Goal: Task Accomplishment & Management: Complete application form

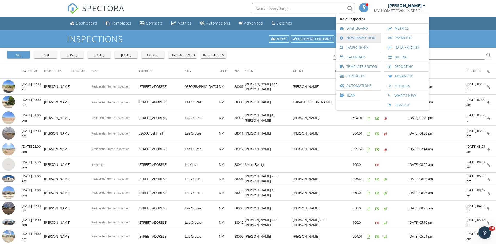
click at [364, 39] on link "New Inspection" at bounding box center [357, 37] width 39 height 9
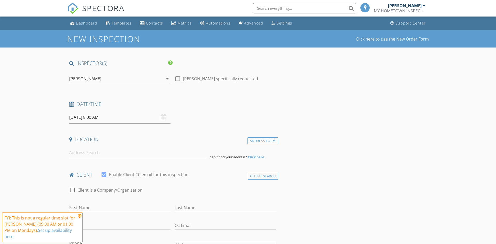
click at [102, 117] on input "09/29/2025 8:00 AM" at bounding box center [119, 117] width 101 height 13
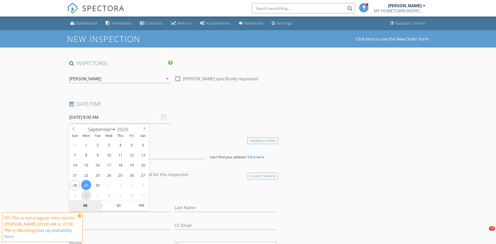
select select "9"
type input "10/06/2025 8:00 AM"
click at [99, 203] on span at bounding box center [99, 202] width 4 height 5
type input "09"
type input "10/06/2025 9:00 AM"
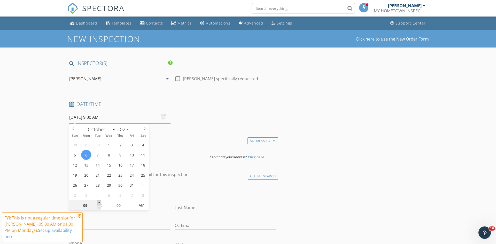
click at [99, 203] on span at bounding box center [99, 202] width 4 height 5
type input "10"
type input "10/06/2025 10:00 AM"
click at [99, 203] on span at bounding box center [99, 202] width 4 height 5
type input "11"
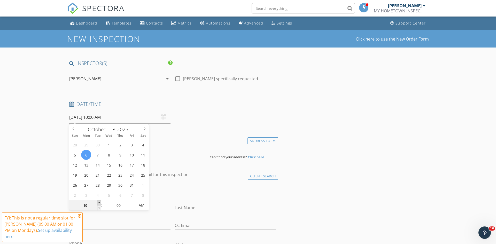
type input "10/06/2025 11:00 AM"
click at [99, 203] on span at bounding box center [99, 202] width 4 height 5
type input "12"
type input "10/06/2025 12:00 PM"
click at [99, 203] on span at bounding box center [99, 202] width 4 height 5
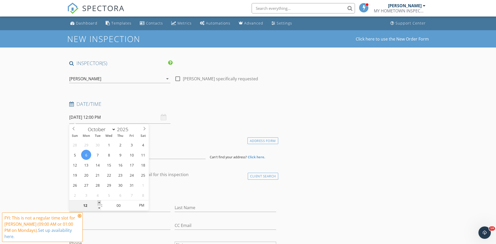
type input "01"
type input "10/06/2025 1:00 PM"
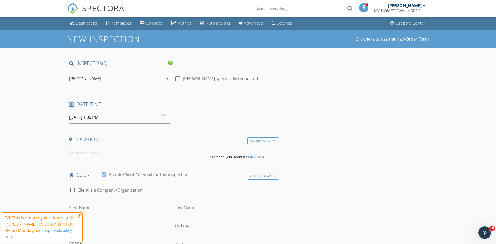
click at [88, 155] on input at bounding box center [137, 152] width 136 height 13
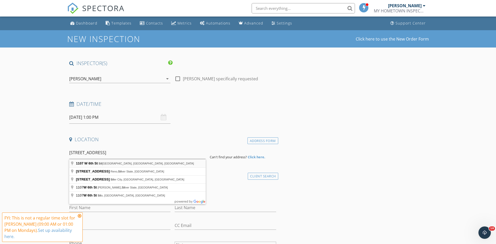
type input "1107 W 6th St, Silver City, NM, USA"
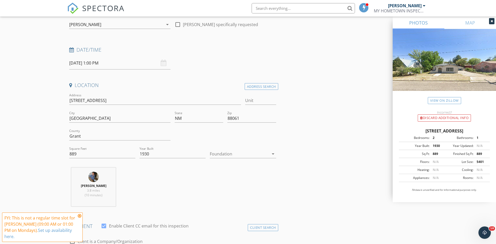
scroll to position [66, 0]
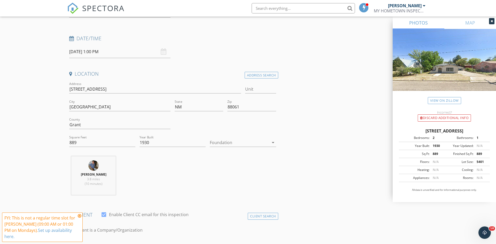
click at [249, 144] on div at bounding box center [239, 142] width 59 height 8
click at [238, 180] on div "Crawlspace" at bounding box center [243, 182] width 58 height 6
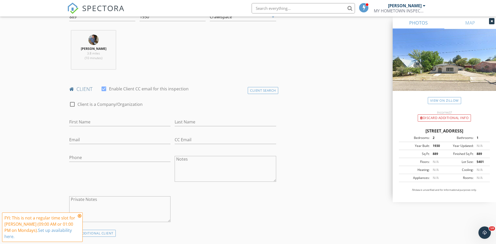
scroll to position [193, 0]
click at [121, 119] on input "First Name" at bounding box center [119, 120] width 101 height 9
type input "Dawn"
type input "Falch"
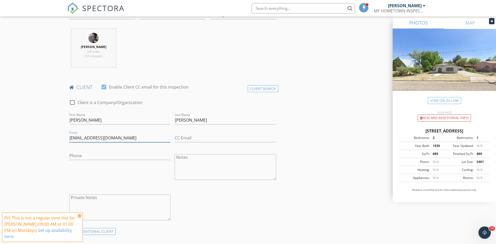
type input "dawnfalch@gmail.com"
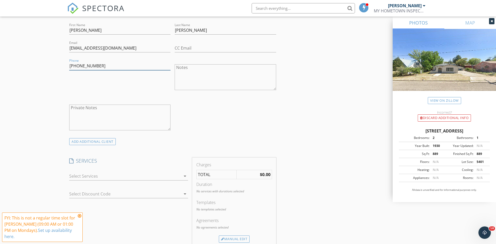
scroll to position [283, 0]
type input "406-493-8135"
click at [132, 175] on div at bounding box center [124, 175] width 111 height 8
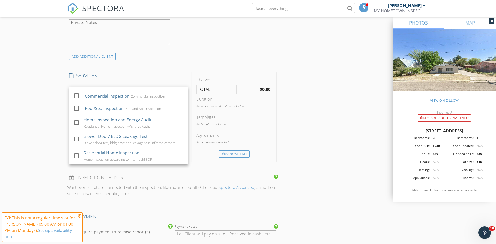
scroll to position [368, 0]
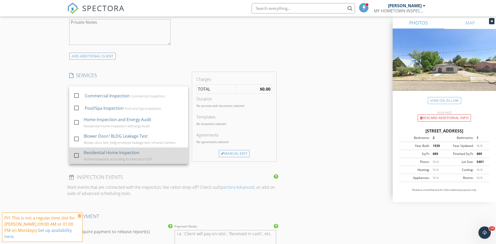
click at [122, 160] on div "Home Inspection according to Internachi SOP" at bounding box center [118, 159] width 68 height 4
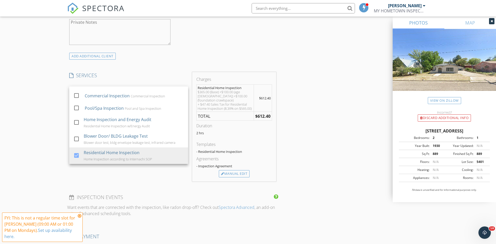
click at [299, 125] on div "INSPECTOR(S) check_box Miranda Otero PRIMARY Miranda Otero arrow_drop_down chec…" at bounding box center [247, 125] width 361 height 866
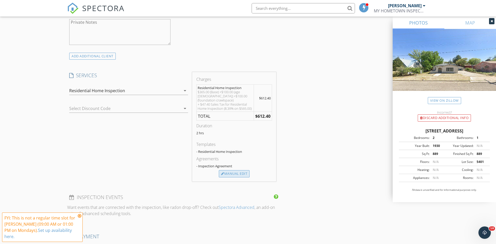
click at [236, 172] on div "Manual Edit" at bounding box center [234, 173] width 31 height 7
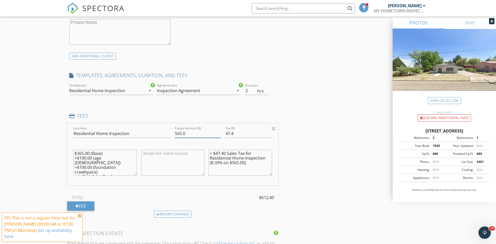
click at [177, 134] on input "565.0" at bounding box center [197, 133] width 46 height 9
type input "465.0"
click at [243, 132] on input "47.4" at bounding box center [248, 133] width 46 height 9
type input "4"
type input "0"
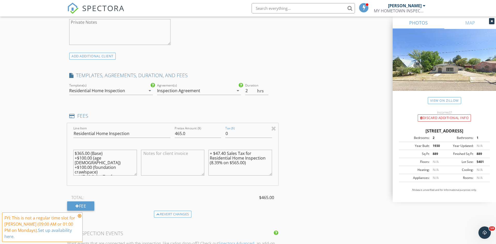
click at [78, 152] on textarea "$365.00 (Base) +$100.00 (age 80 - 100) +$100.00 (foundation crawlspace) + $47.4…" at bounding box center [104, 163] width 63 height 26
click at [98, 169] on textarea "$465.00 (Base) +$100.00 (age 80 - 100) +$100.00 (foundation crawlspace) + $47.4…" at bounding box center [104, 163] width 63 height 26
click at [90, 157] on textarea "$465.00 (Base) + $47.40 Sales Tax for Residential Home Inspection (8.39% on $56…" at bounding box center [104, 163] width 63 height 26
type textarea "$465.00 (Base) + $47.40 Sales Tax for Residential Home Inspection (8.39% on $56…"
click at [239, 134] on input "0" at bounding box center [248, 133] width 46 height 9
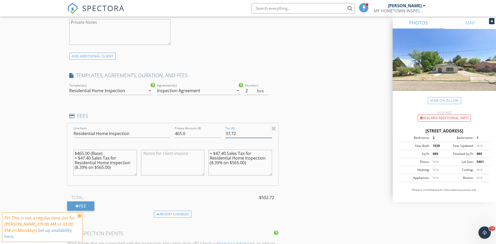
type input "37.72"
click at [91, 157] on textarea "$465.00 (Base) + $47.40 Sales Tax for Residential Home Inspection (8.39% on $56…" at bounding box center [104, 163] width 63 height 26
click at [84, 166] on textarea "$465.00 (Base) + $37.73 Sales Tax for Residential Home Inspection (8.39% on $56…" at bounding box center [104, 163] width 63 height 26
click at [102, 167] on textarea "$465.00 (Base) + $37.73 Sales Tax for Residential Home Inspection (8.1125% on $…" at bounding box center [104, 163] width 63 height 26
click at [103, 167] on textarea "$465.00 (Base) + $37.73 Sales Tax for Residential Home Inspection (8.1125% on $…" at bounding box center [104, 163] width 63 height 26
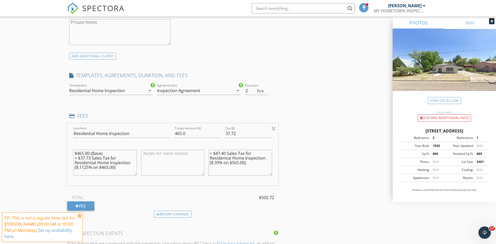
type textarea "$465.00 (Base) + $37.73 Sales Tax for Residential Home Inspection (8.1125% on $…"
click at [227, 152] on textarea "+ $47.40 Sales Tax for Residential Home Inspection (8.39% on $565.00)" at bounding box center [239, 163] width 63 height 26
click at [219, 163] on textarea "+ $37.72 Sales Tax for Residential Home Inspection (8.39% on $565.00)" at bounding box center [239, 163] width 63 height 26
click at [239, 163] on textarea "+ $37.72 Sales Tax for Residential Home Inspection (8.1125% on $565.00)" at bounding box center [239, 163] width 63 height 26
type textarea "+ $37.72 Sales Tax for Residential Home Inspection (8.1125% on $465.00)"
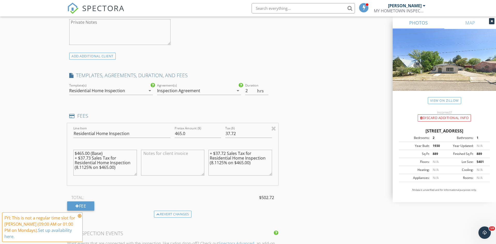
click at [358, 150] on div "INSPECTOR(S) check_box Miranda Otero PRIMARY Miranda Otero arrow_drop_down chec…" at bounding box center [247, 143] width 361 height 903
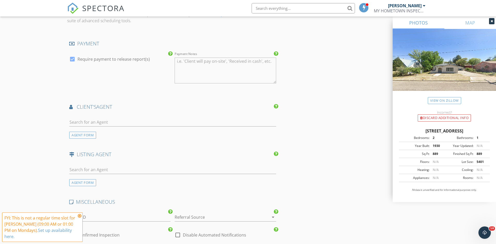
scroll to position [609, 0]
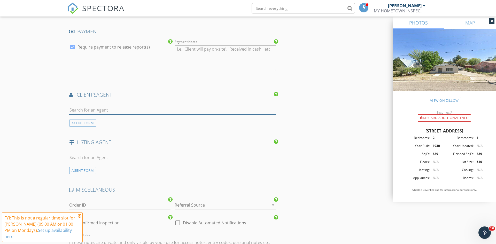
click at [127, 109] on input "text" at bounding box center [172, 110] width 207 height 9
type input "Sam"
click at [127, 118] on li "Sam Castello Century 21 Hacienda" at bounding box center [172, 121] width 206 height 14
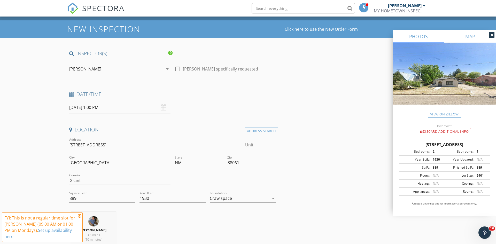
scroll to position [0, 0]
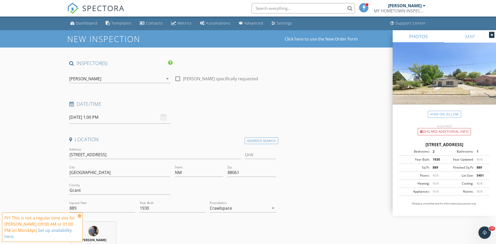
click at [79, 215] on icon at bounding box center [80, 216] width 4 height 4
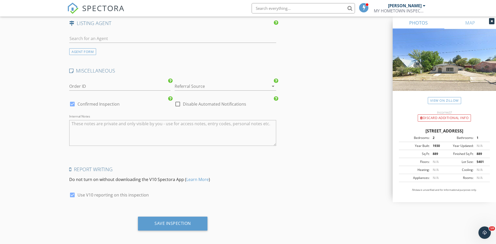
scroll to position [849, 0]
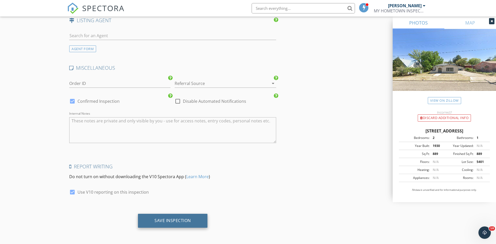
click at [162, 223] on div "Save Inspection" at bounding box center [172, 221] width 69 height 14
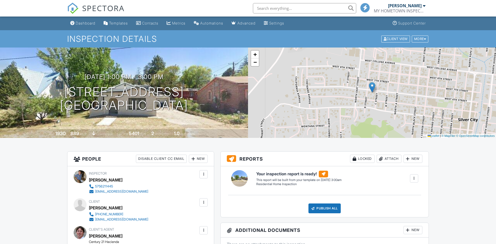
click at [424, 6] on div at bounding box center [423, 6] width 3 height 4
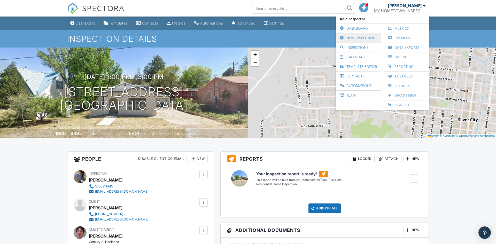
click at [364, 40] on link "New Inspection" at bounding box center [357, 37] width 39 height 9
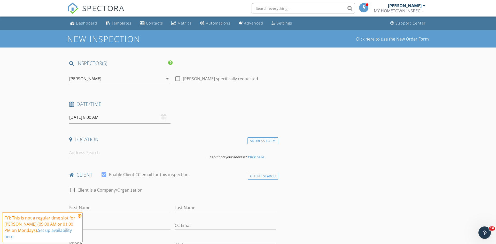
click at [424, 6] on div at bounding box center [423, 6] width 3 height 4
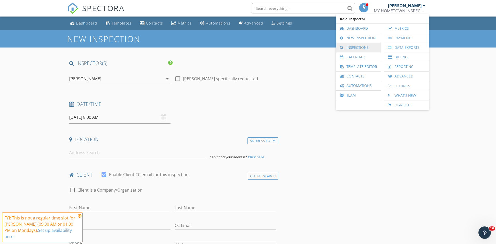
click at [354, 46] on link "Inspections" at bounding box center [357, 47] width 39 height 9
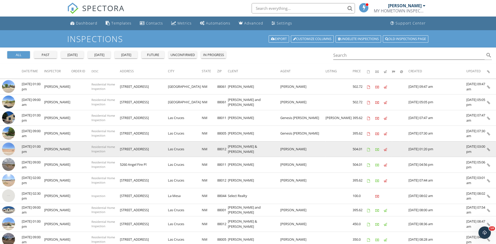
click at [9, 150] on img at bounding box center [8, 148] width 13 height 13
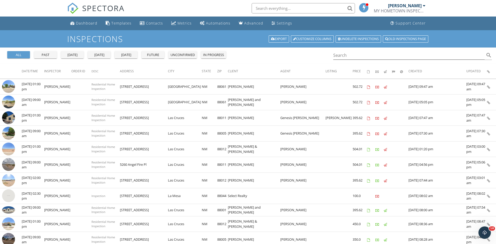
click at [424, 6] on div at bounding box center [423, 6] width 3 height 4
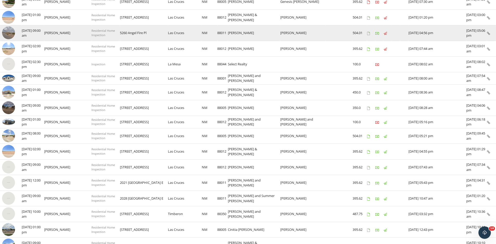
scroll to position [133, 0]
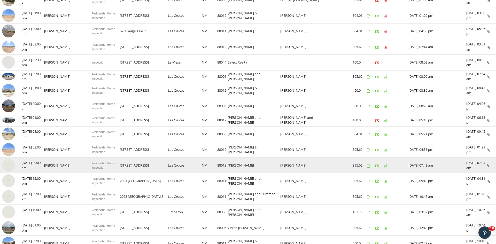
click at [9, 165] on img at bounding box center [8, 165] width 13 height 13
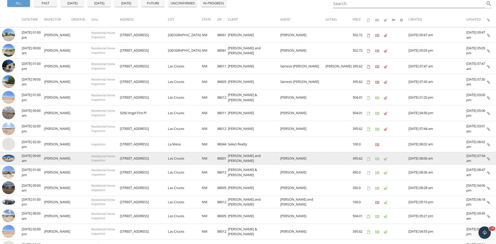
scroll to position [51, 0]
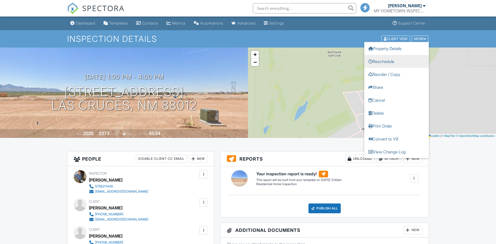
click at [398, 63] on link "Reschedule" at bounding box center [396, 61] width 65 height 13
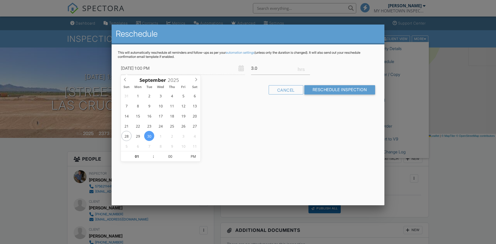
click at [389, 62] on div at bounding box center [248, 126] width 496 height 305
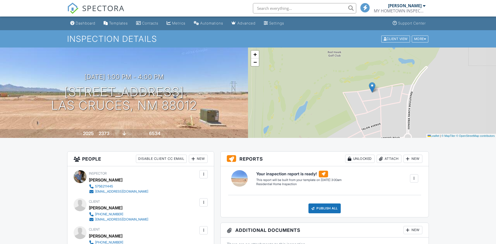
click at [422, 5] on div "[PERSON_NAME]" at bounding box center [406, 5] width 37 height 5
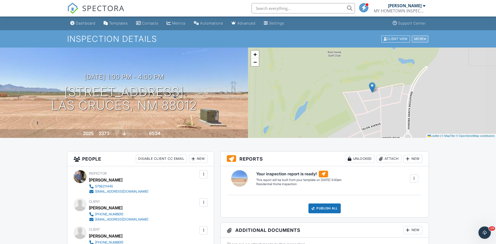
click at [421, 40] on div "More" at bounding box center [419, 38] width 17 height 7
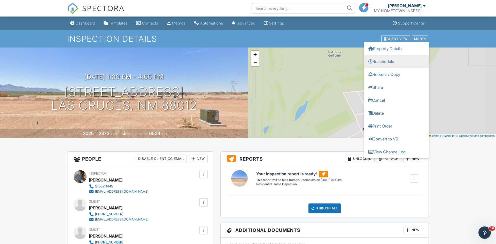
click at [388, 63] on link "Reschedule" at bounding box center [396, 61] width 65 height 13
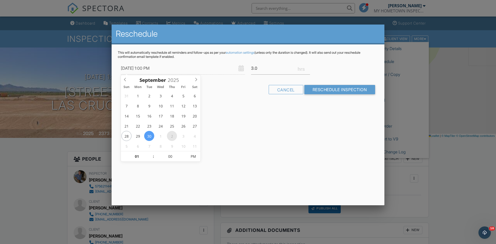
type input "10/02/2025 1:00 PM"
click at [331, 92] on input "Reschedule Inspection" at bounding box center [339, 89] width 71 height 9
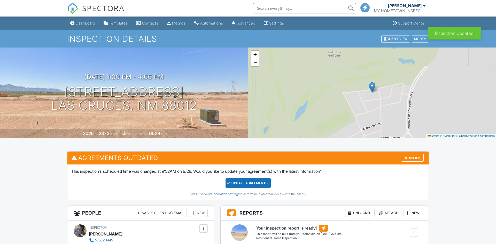
click at [258, 185] on div "Update Agreements" at bounding box center [247, 183] width 45 height 10
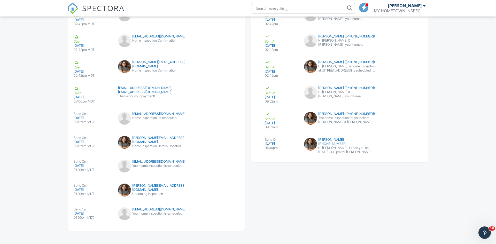
scroll to position [627, 0]
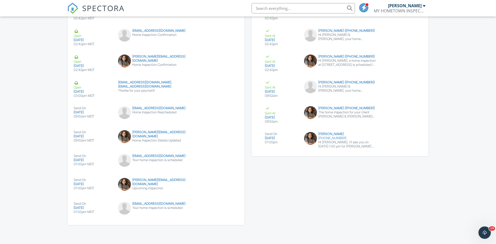
click at [0, 0] on div at bounding box center [0, 0] width 0 height 0
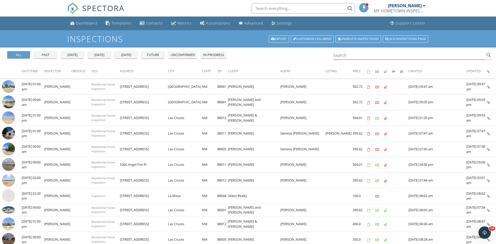
click at [424, 5] on div at bounding box center [423, 6] width 3 height 4
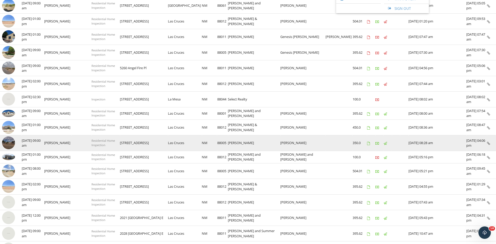
scroll to position [98, 0]
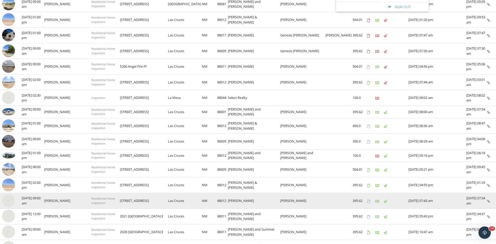
click at [11, 200] on img at bounding box center [8, 200] width 13 height 13
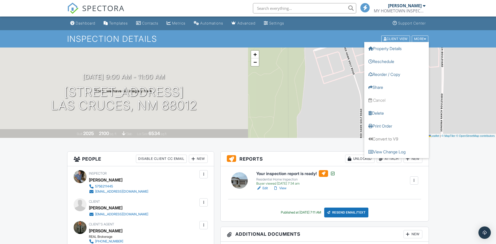
click at [413, 181] on div at bounding box center [413, 180] width 5 height 5
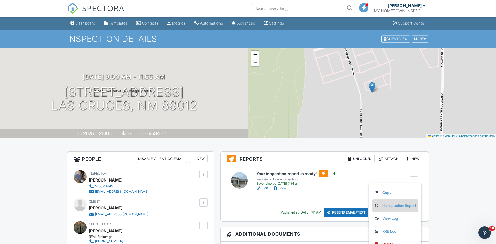
click at [395, 204] on link "Reinspection Report" at bounding box center [395, 206] width 42 height 6
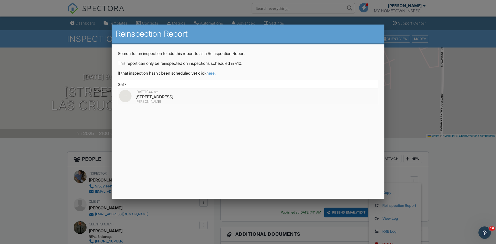
click at [235, 97] on div "3517 Belmont Ln, Las Cruces, NM 88012" at bounding box center [248, 97] width 258 height 6
type input "3517 Belmont Ln, Las Cruces, NM 88012"
